Goal: Task Accomplishment & Management: Complete application form

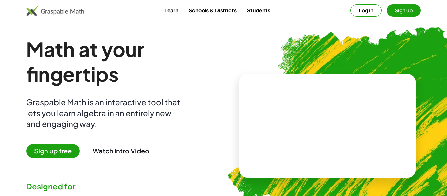
click at [367, 12] on button "Log in" at bounding box center [365, 10] width 31 height 12
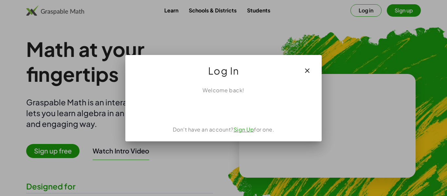
click at [307, 64] on button "button" at bounding box center [307, 71] width 16 height 16
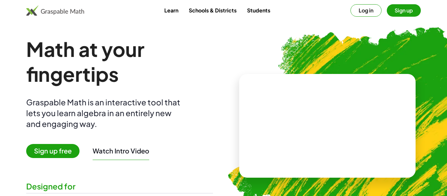
click at [399, 9] on button "Sign up" at bounding box center [404, 10] width 34 height 12
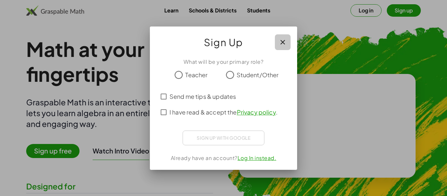
click at [288, 38] on button "button" at bounding box center [283, 42] width 16 height 16
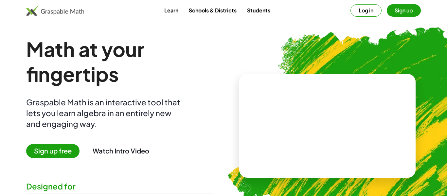
click at [319, 113] on video at bounding box center [327, 125] width 98 height 49
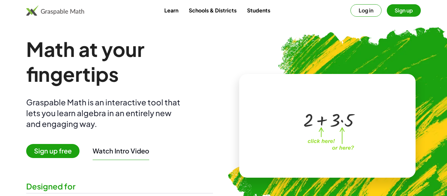
click at [324, 118] on div at bounding box center [329, 119] width 58 height 24
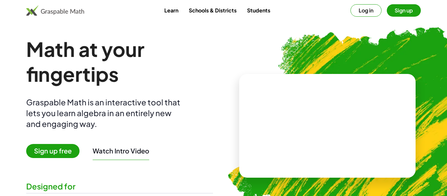
click at [368, 10] on button "Log in" at bounding box center [365, 10] width 31 height 12
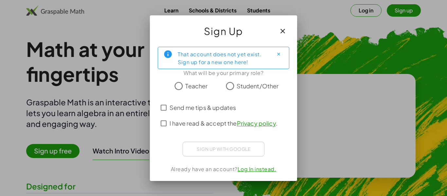
click at [241, 91] on label "Student/Other" at bounding box center [258, 86] width 42 height 13
click at [206, 123] on span "I have read & accept the Privacy policy ." at bounding box center [223, 123] width 108 height 9
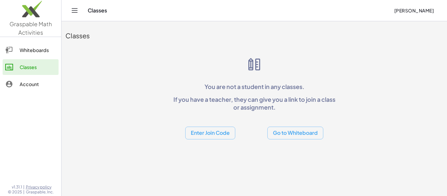
click at [207, 134] on button "Enter Join Code" at bounding box center [210, 133] width 50 height 13
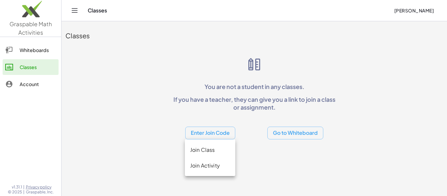
click at [219, 152] on div "Join Class" at bounding box center [210, 150] width 40 height 8
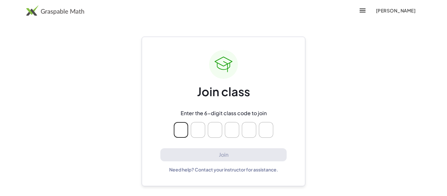
type input "*"
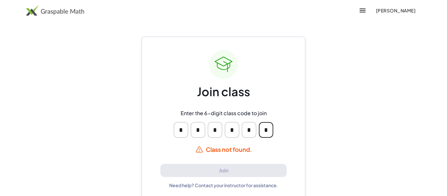
type input "*"
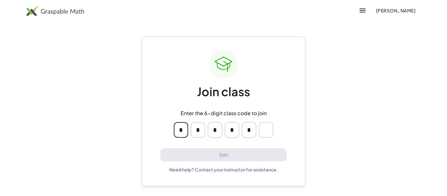
click at [268, 135] on input "Please enter OTP character 6" at bounding box center [266, 130] width 14 height 16
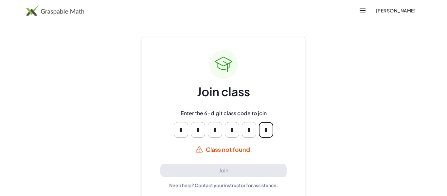
type input "*"
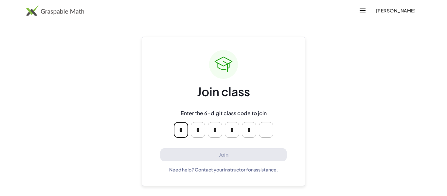
type input "*"
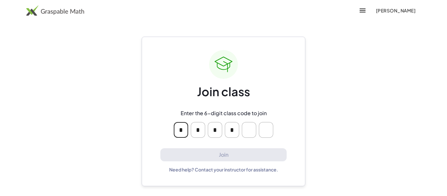
type input "*"
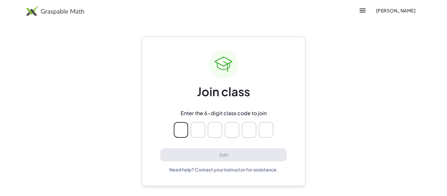
type input "*"
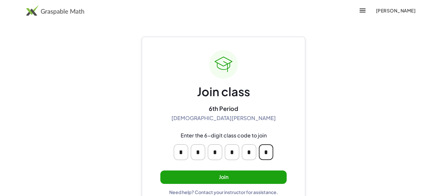
type input "*"
click at [250, 179] on button "Join" at bounding box center [223, 176] width 126 height 13
